Goal: Information Seeking & Learning: Check status

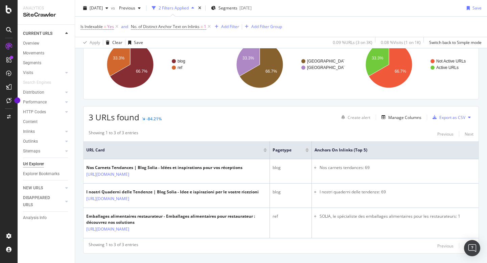
scroll to position [78, 0]
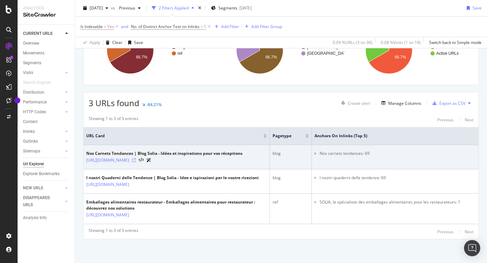
click at [136, 160] on icon at bounding box center [134, 160] width 4 height 4
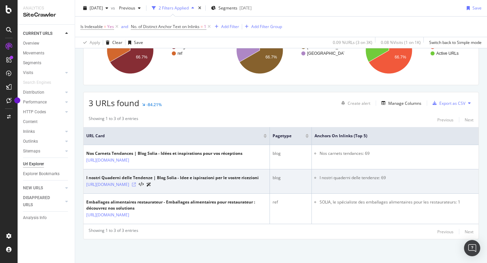
click at [136, 183] on icon at bounding box center [134, 185] width 4 height 4
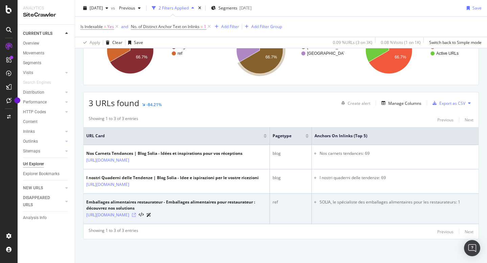
click at [136, 213] on icon at bounding box center [134, 215] width 4 height 4
